Goal: Information Seeking & Learning: Understand process/instructions

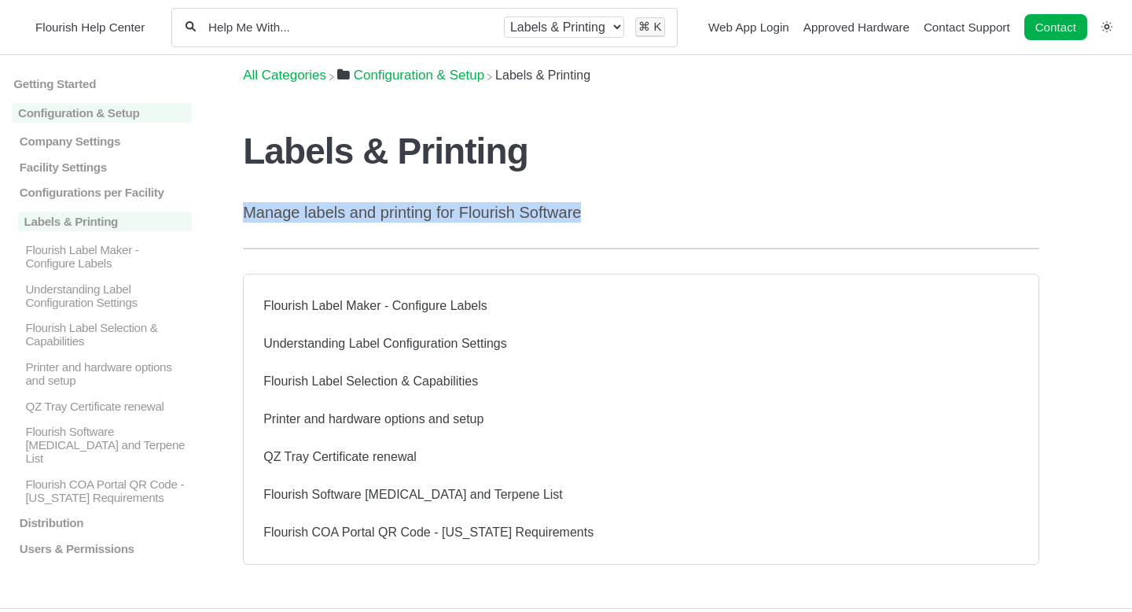
drag, startPoint x: 248, startPoint y: 218, endPoint x: 578, endPoint y: 212, distance: 330.4
click at [578, 212] on p "Manage labels and printing for Flourish Software" at bounding box center [641, 212] width 797 height 20
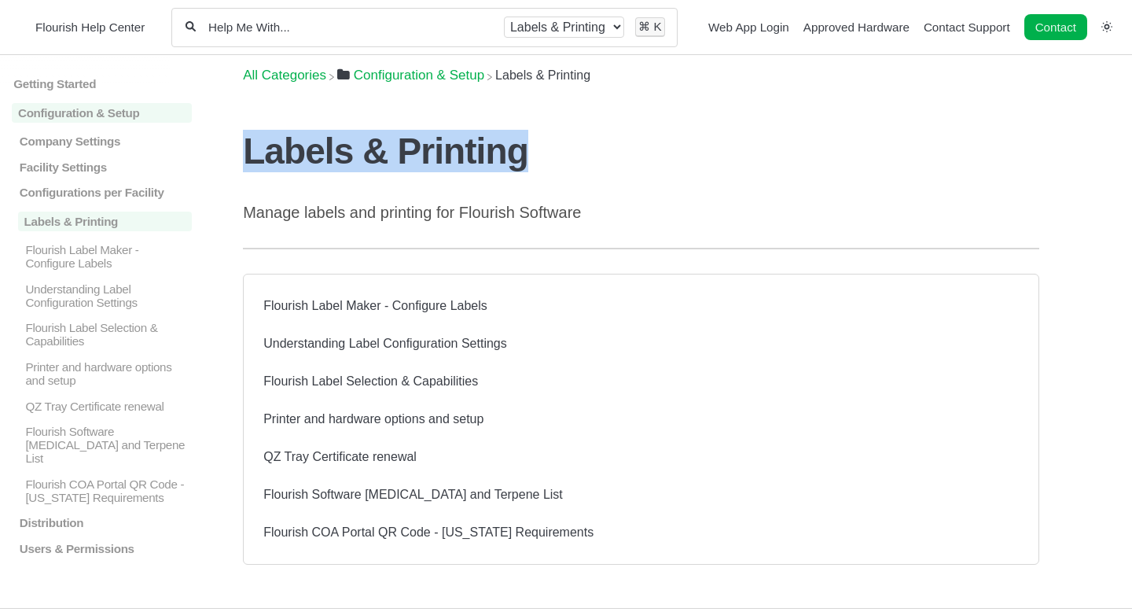
drag, startPoint x: 245, startPoint y: 159, endPoint x: 525, endPoint y: 157, distance: 280.0
click at [525, 157] on h1 "Labels & Printing" at bounding box center [641, 151] width 797 height 42
drag, startPoint x: 525, startPoint y: 157, endPoint x: 245, endPoint y: 162, distance: 279.2
click at [245, 163] on h1 "Labels & Printing" at bounding box center [641, 151] width 797 height 42
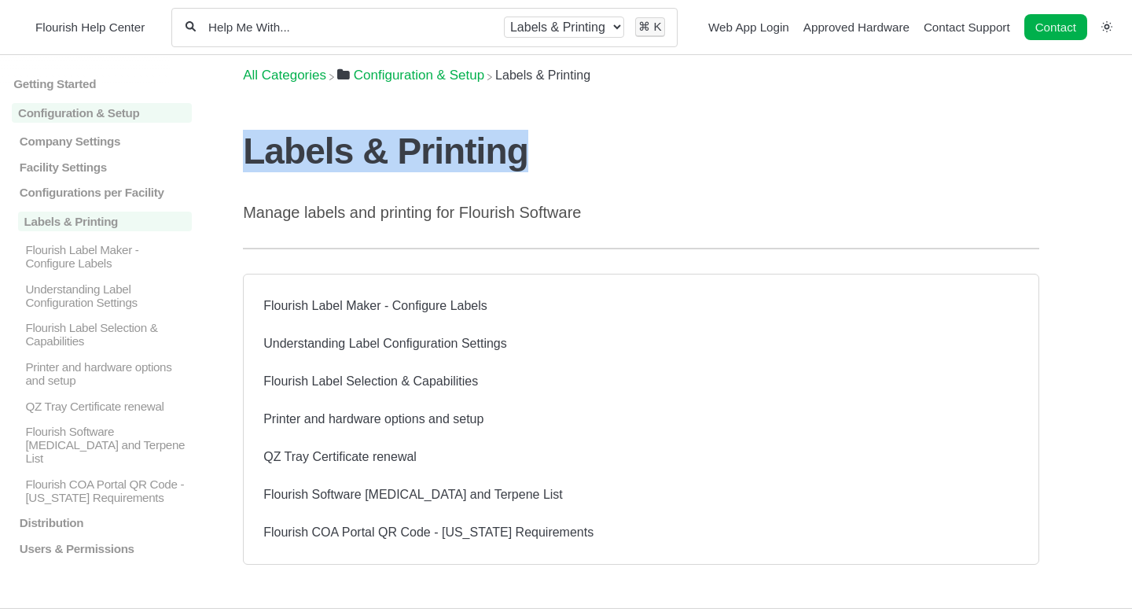
click at [245, 162] on h1 "Labels & Printing" at bounding box center [641, 151] width 797 height 42
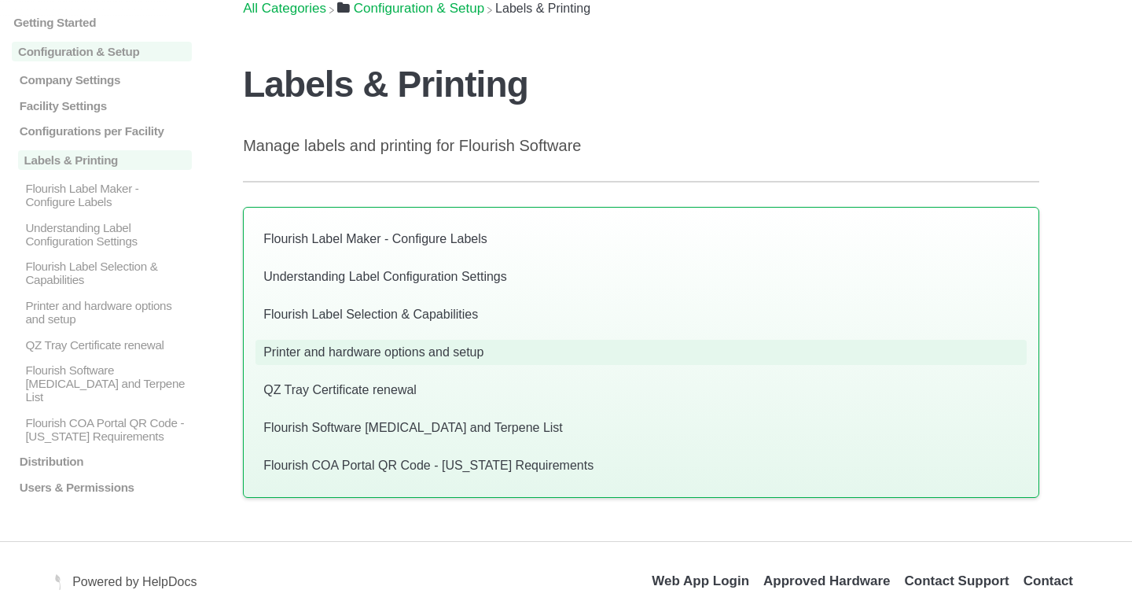
scroll to position [80, 0]
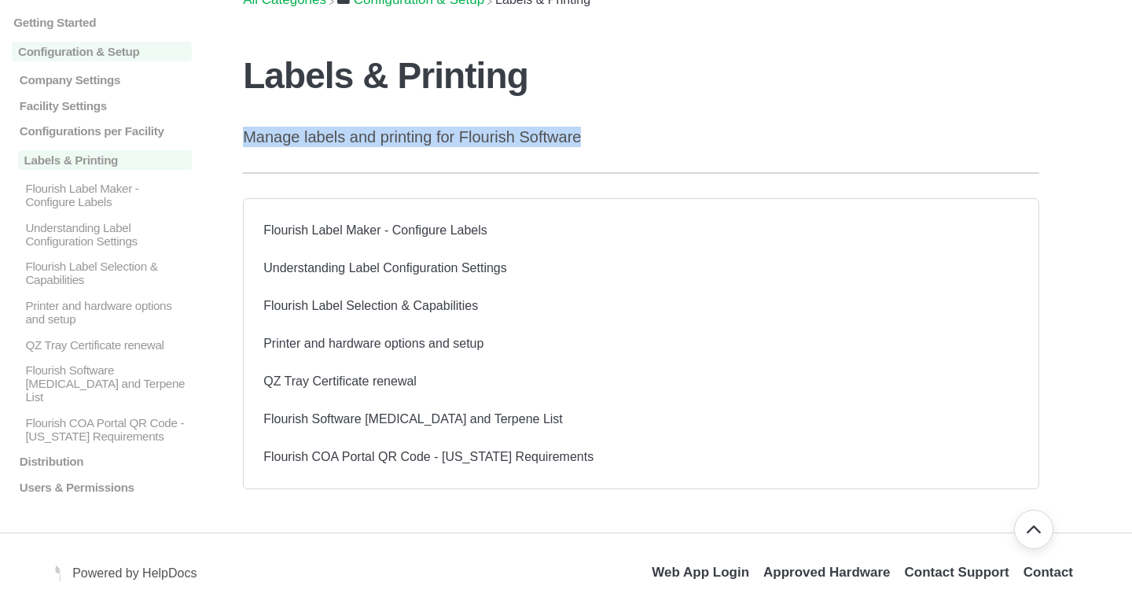
drag, startPoint x: 245, startPoint y: 135, endPoint x: 585, endPoint y: 129, distance: 339.8
click at [585, 129] on p "Manage labels and printing for Flourish Software" at bounding box center [641, 137] width 797 height 20
